Goal: Information Seeking & Learning: Check status

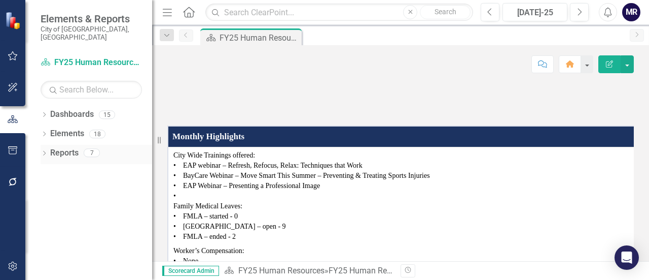
click at [75, 148] on link "Reports" at bounding box center [64, 153] width 28 height 12
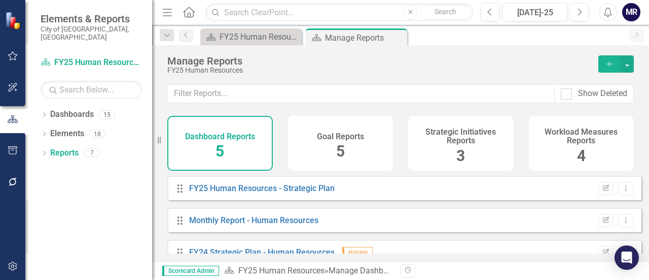
click at [234, 185] on div "Drag FY25 Human Resources - Strategic Plan Edit Report Dropdown Menu" at bounding box center [404, 188] width 474 height 24
click at [287, 200] on div "Drag FY25 Human Resources - Strategic Plan Edit Report Dropdown Menu" at bounding box center [404, 188] width 474 height 24
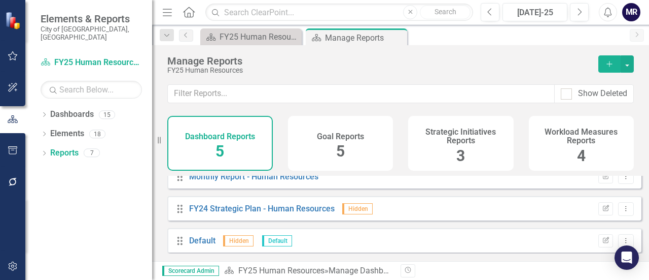
scroll to position [81, 0]
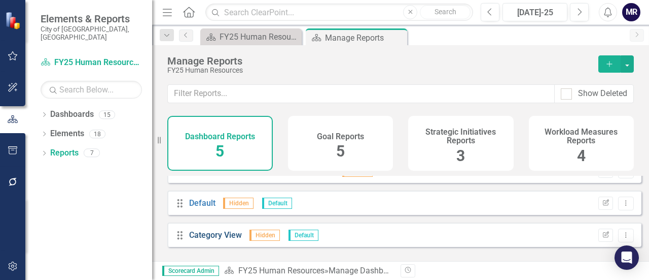
click at [211, 239] on link "Category View" at bounding box center [215, 235] width 53 height 10
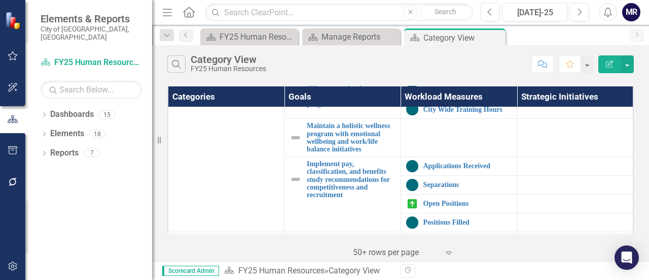
scroll to position [25, 0]
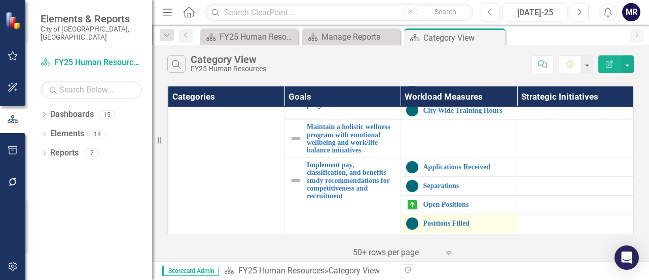
click at [510, 225] on td "Positions Filled Edit Edit Workload Measures Link Open Element" at bounding box center [459, 223] width 117 height 19
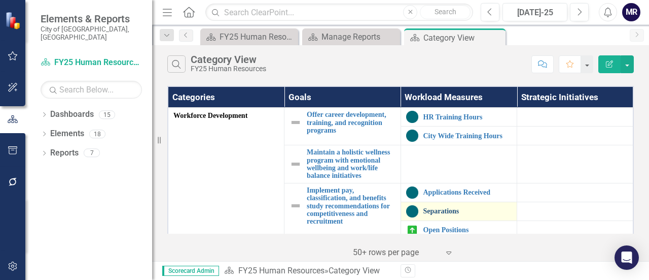
click at [478, 214] on link "Separations" at bounding box center [468, 211] width 89 height 8
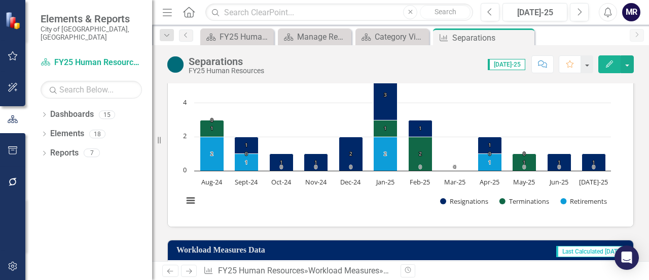
scroll to position [186, 0]
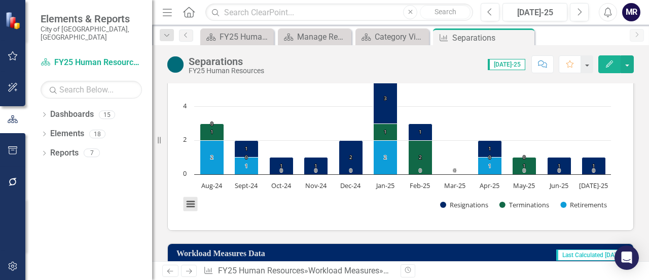
click at [189, 203] on button "View chart menu, Chart" at bounding box center [191, 204] width 14 height 14
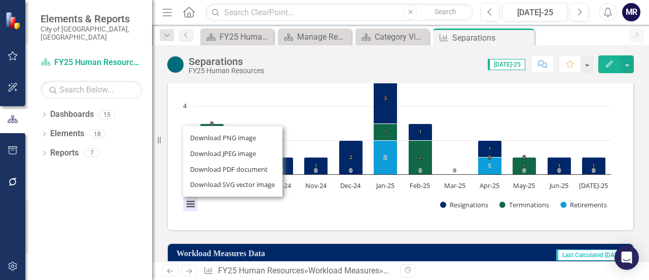
click at [242, 210] on rect "Interactive chart" at bounding box center [397, 143] width 438 height 152
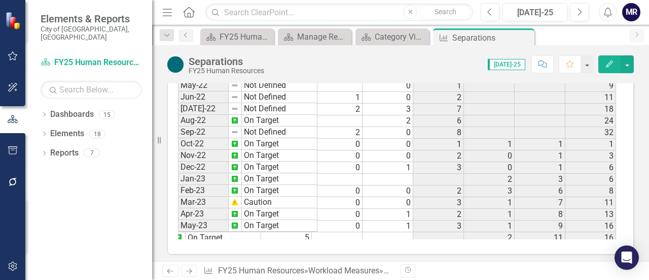
scroll to position [481, 0]
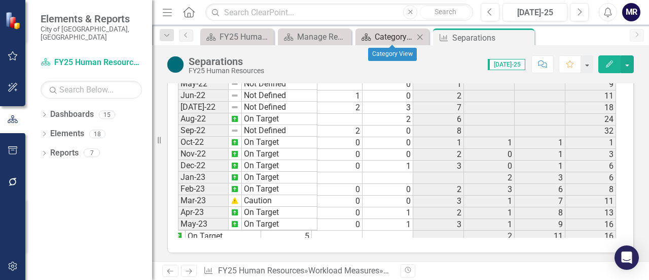
click at [387, 34] on div "Category View" at bounding box center [394, 36] width 39 height 13
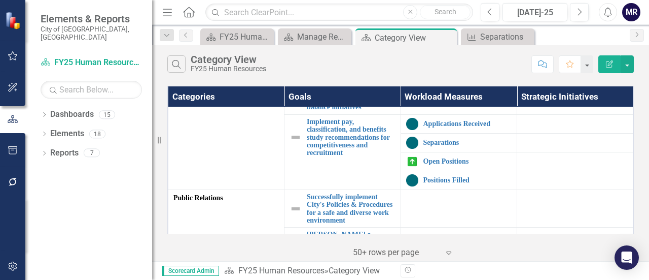
scroll to position [69, 0]
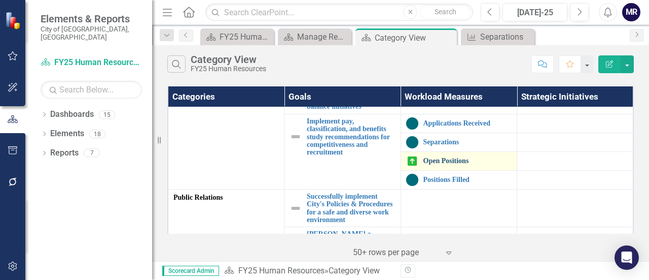
click at [424, 157] on link "Open Positions" at bounding box center [468, 161] width 89 height 8
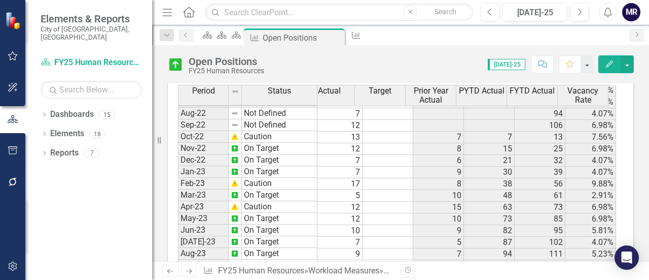
scroll to position [118, 13]
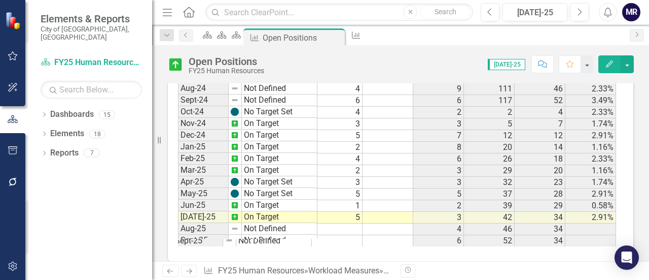
click at [596, 103] on tbody "Nov-22 On Target 12 8 15 25 6.98% Dec-22 On Target 7 6 21 32 4.07% Jan-23 On Ta…" at bounding box center [394, 48] width 444 height 421
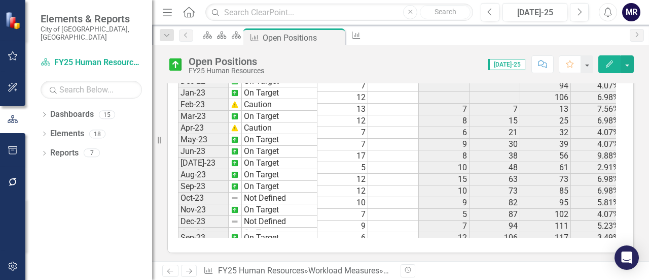
scroll to position [33, 0]
